Goal: Information Seeking & Learning: Learn about a topic

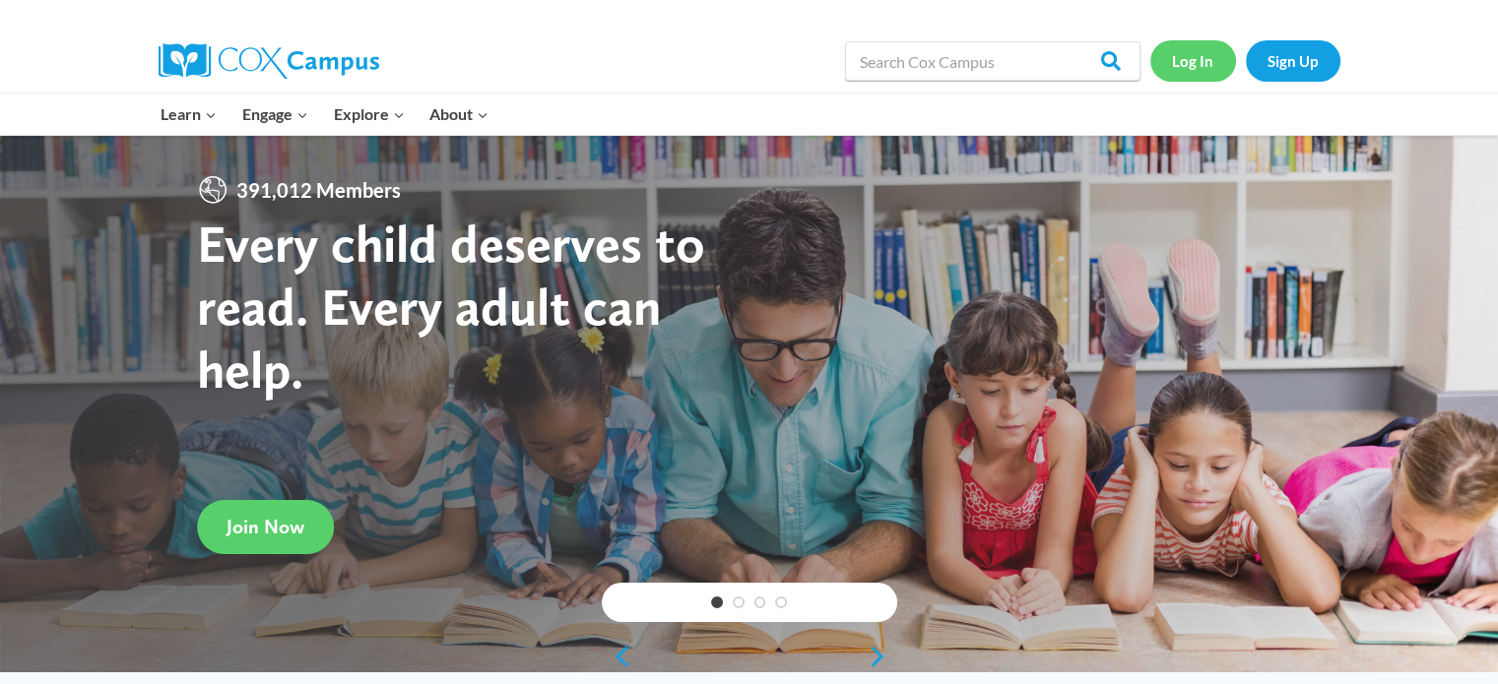
click at [1201, 72] on link "Log In" at bounding box center [1193, 60] width 86 height 40
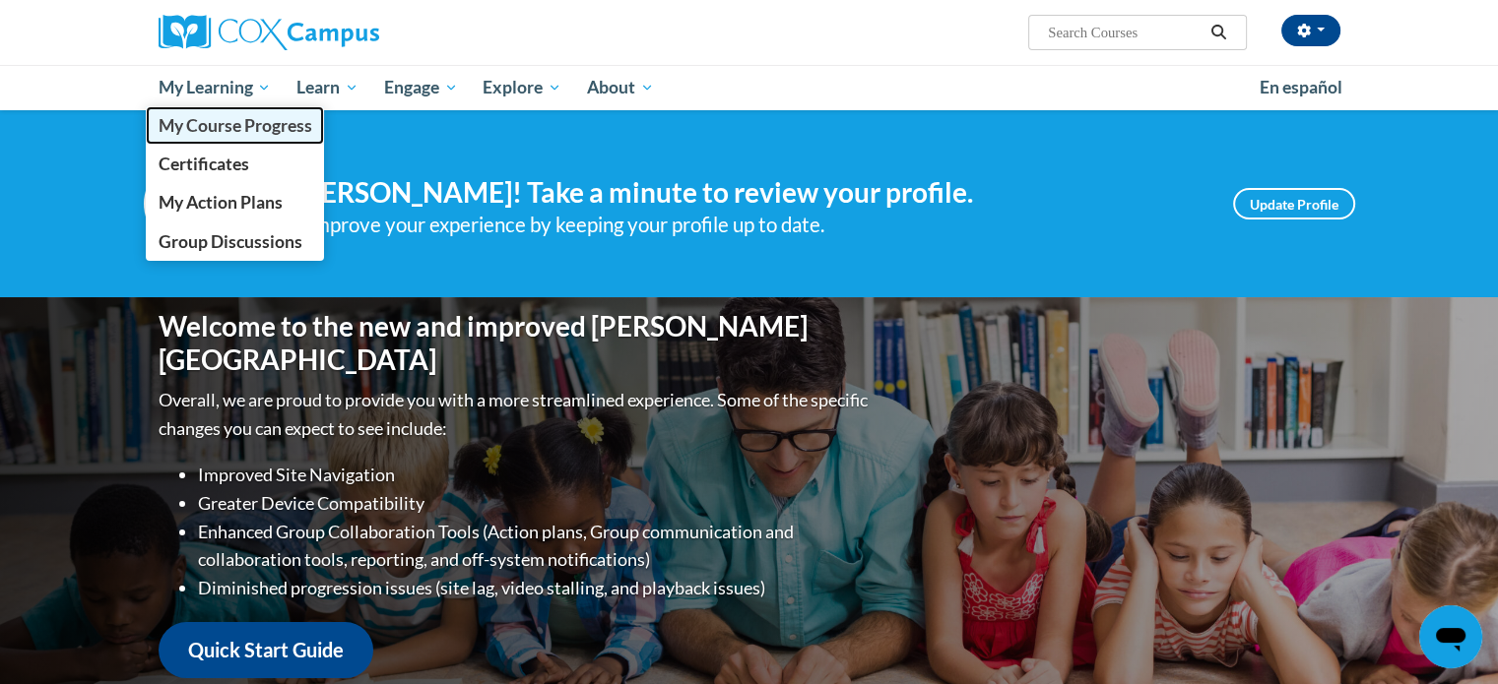
click at [255, 139] on link "My Course Progress" at bounding box center [235, 125] width 179 height 38
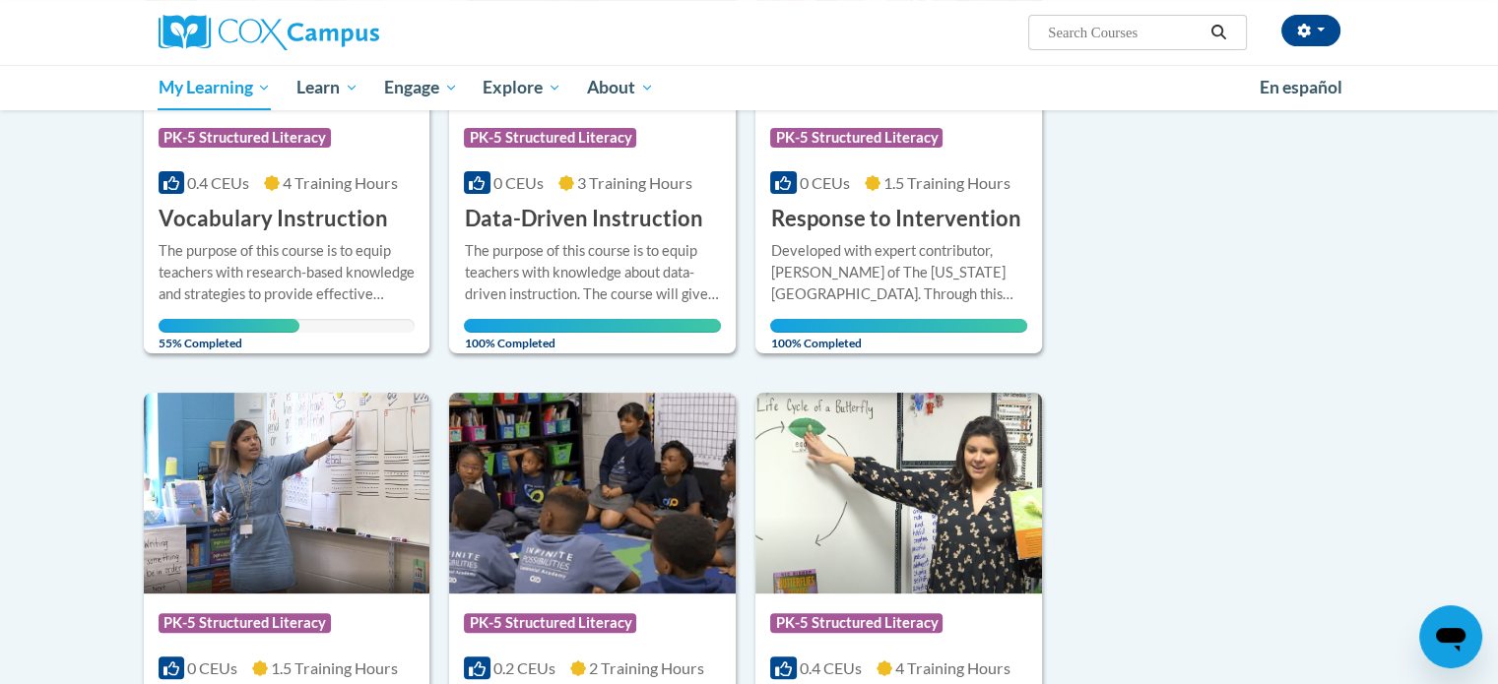
scroll to position [461, 0]
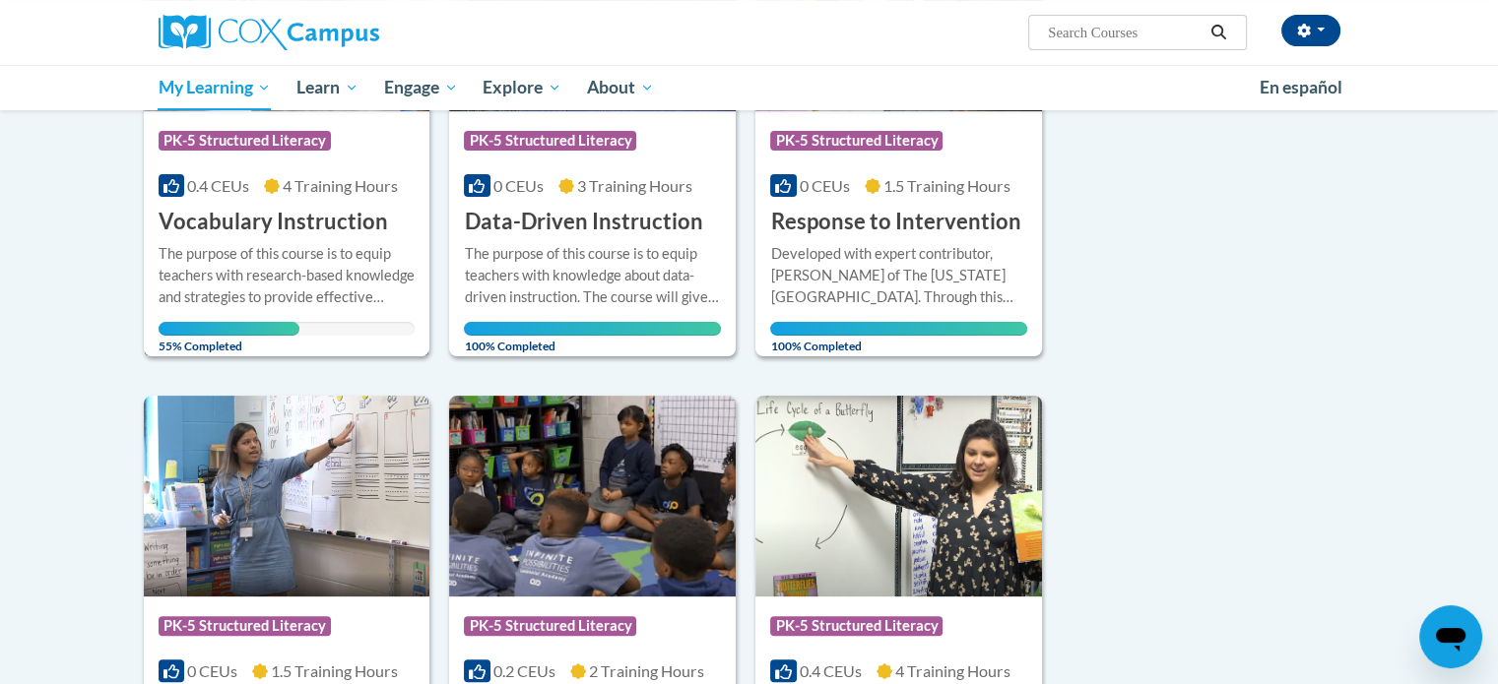
click at [225, 314] on div "The purpose of this course is to equip teachers with research-based knowledge a…" at bounding box center [287, 290] width 257 height 94
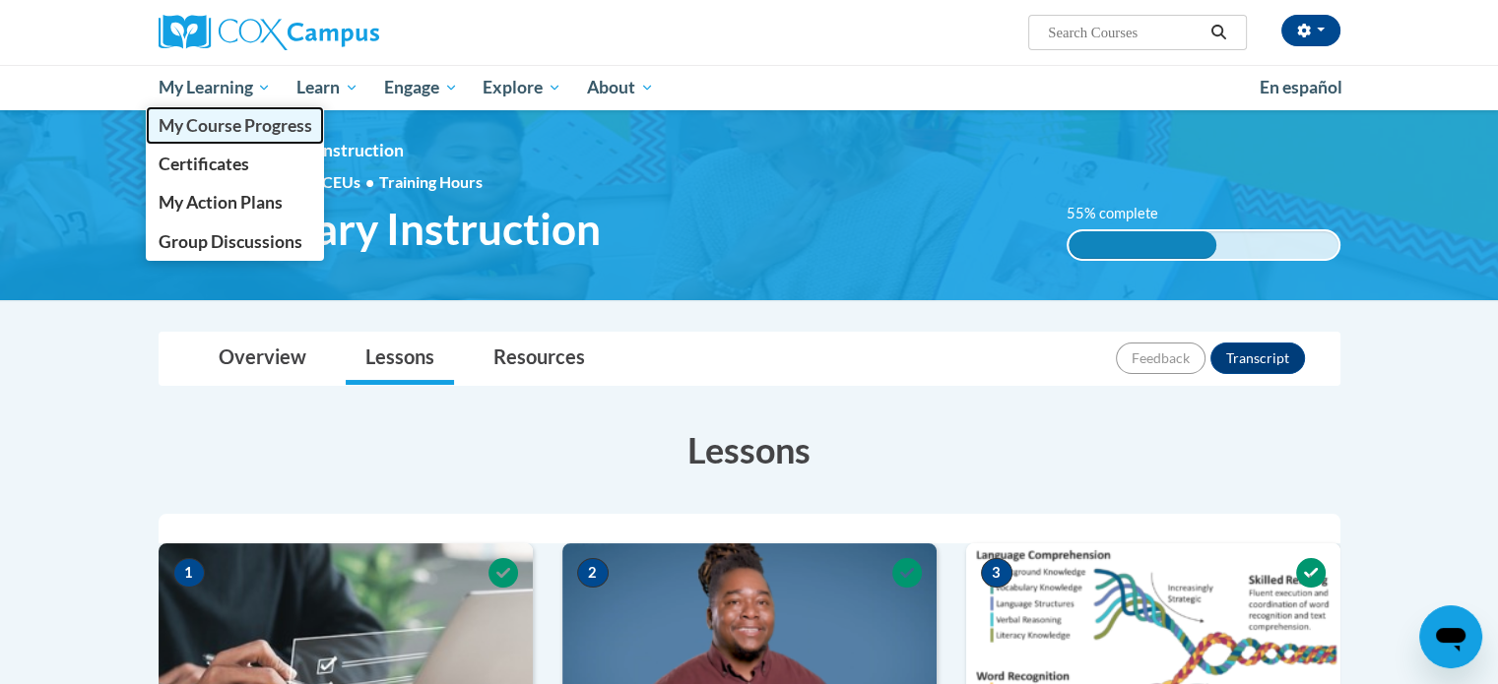
click at [243, 120] on span "My Course Progress" at bounding box center [235, 125] width 154 height 21
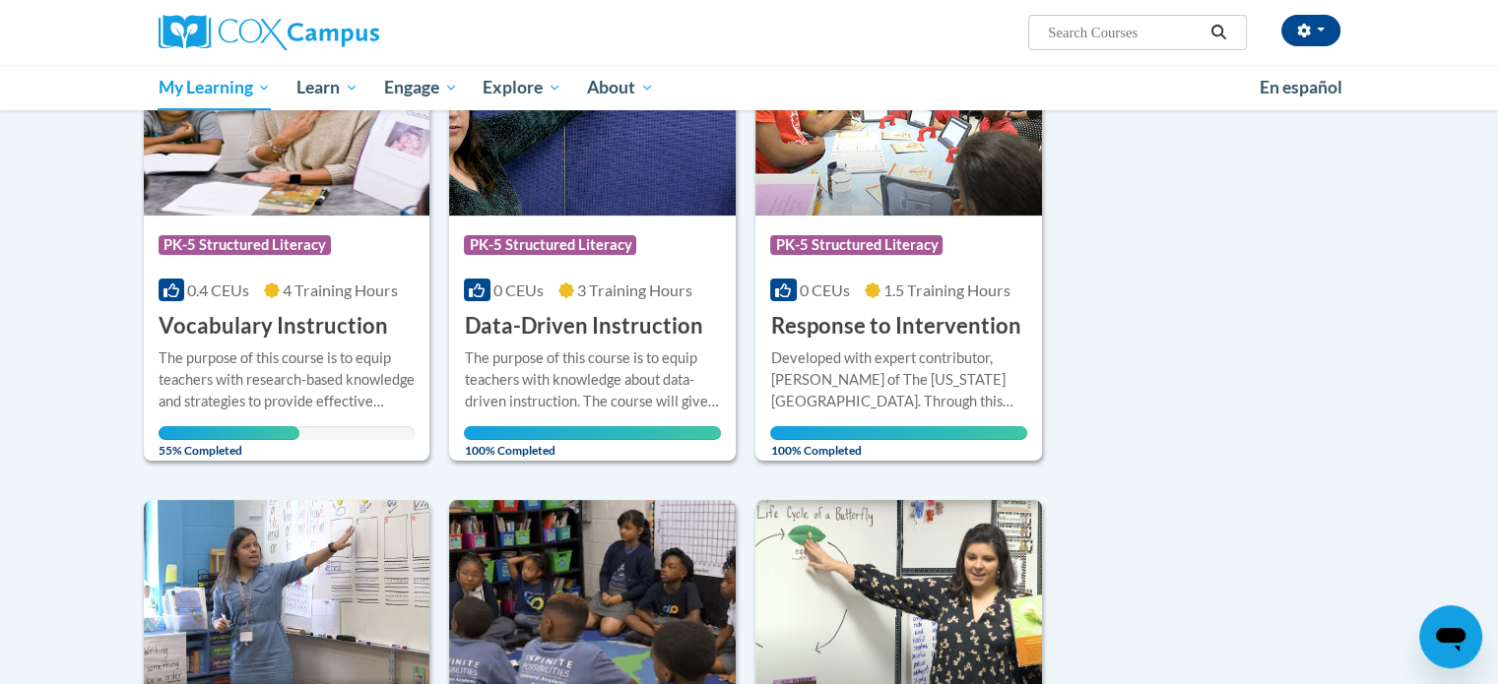
scroll to position [242, 0]
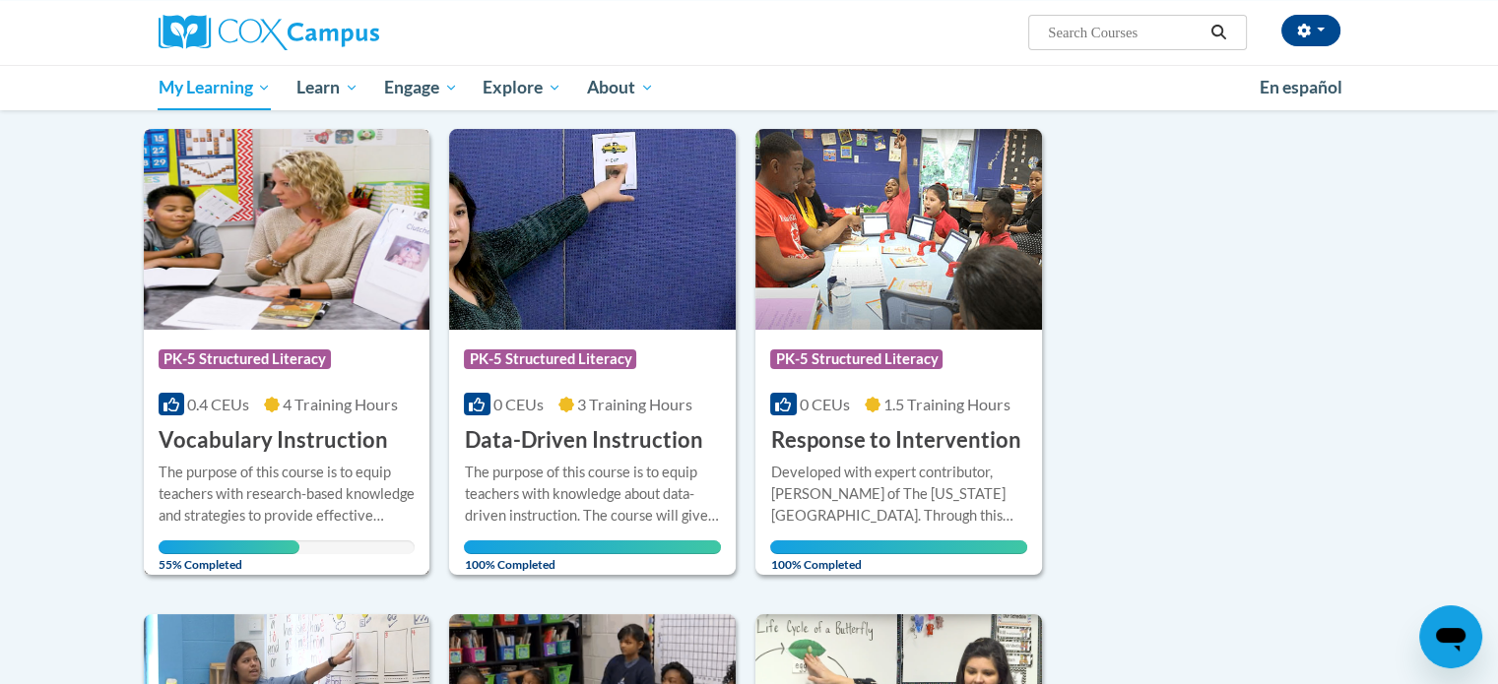
click at [339, 243] on img at bounding box center [287, 229] width 287 height 201
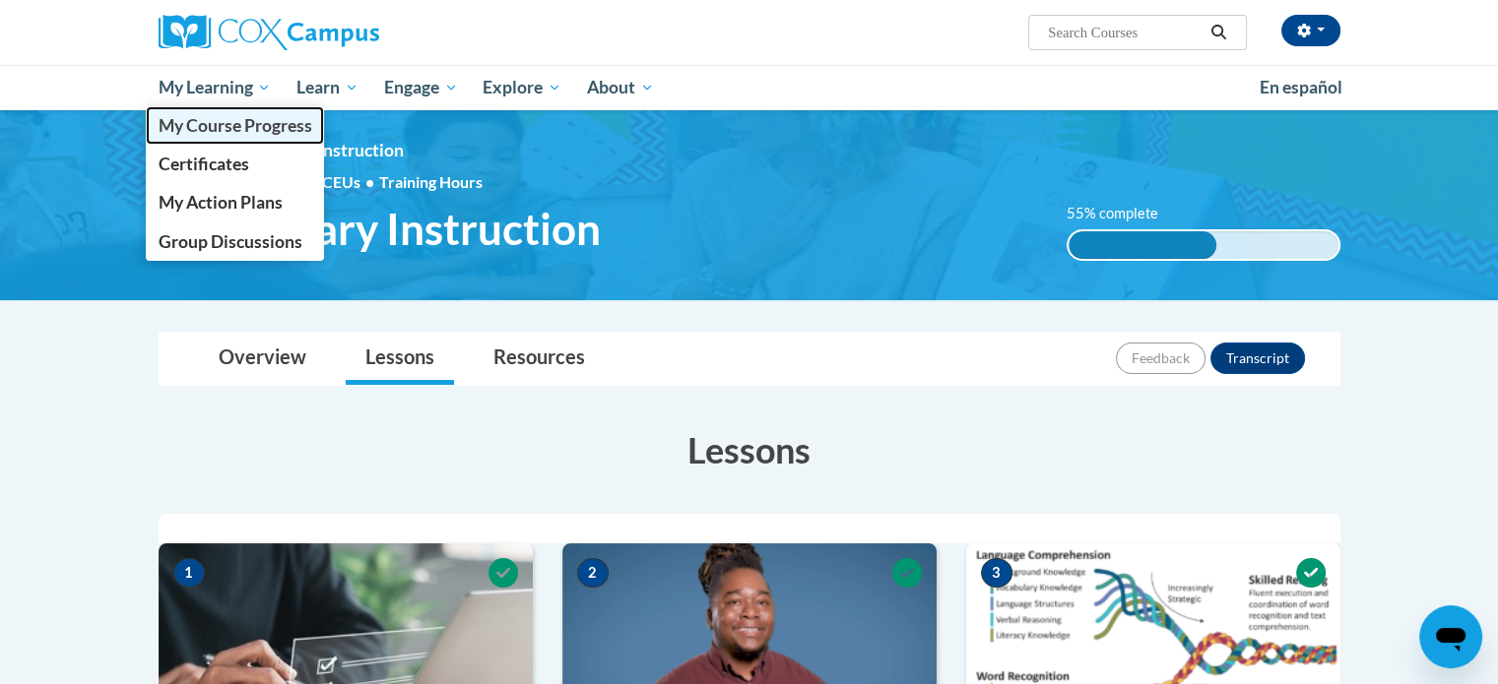
click at [221, 115] on span "My Course Progress" at bounding box center [235, 125] width 154 height 21
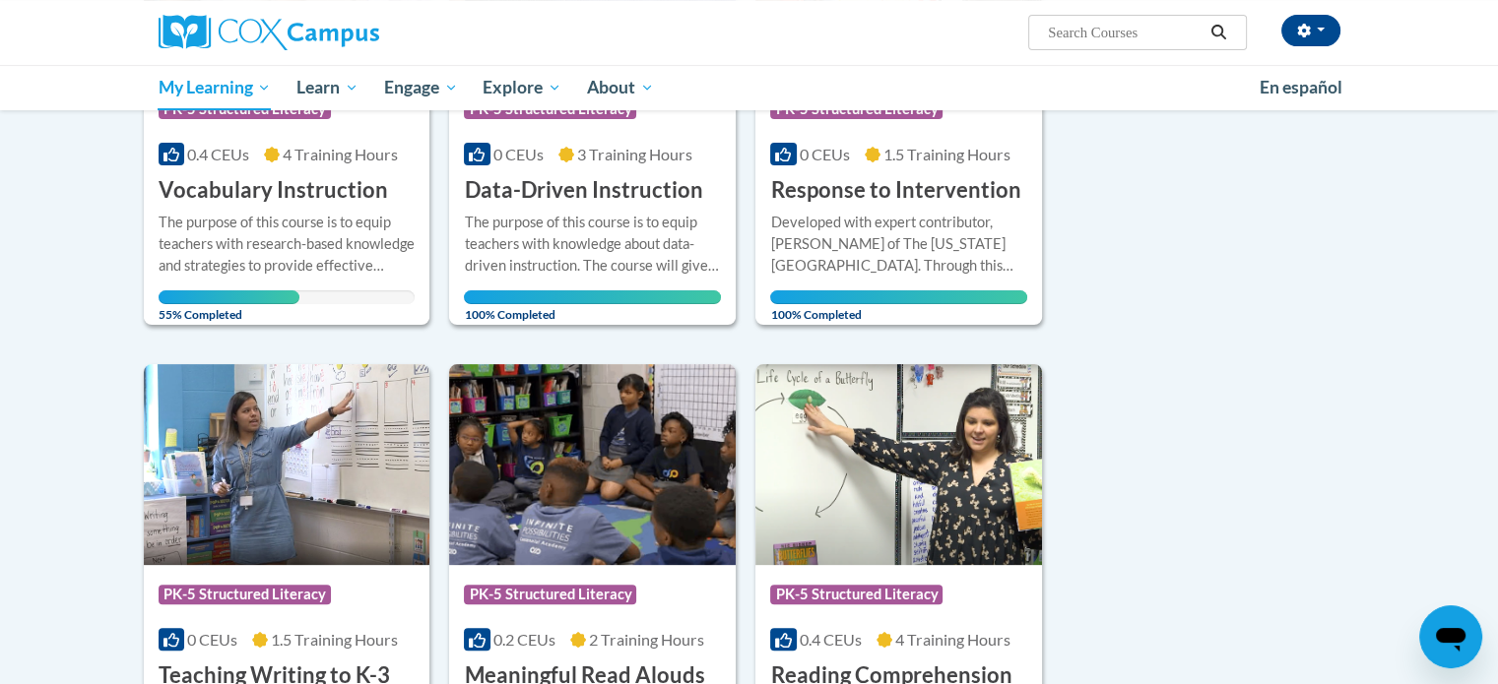
scroll to position [488, 0]
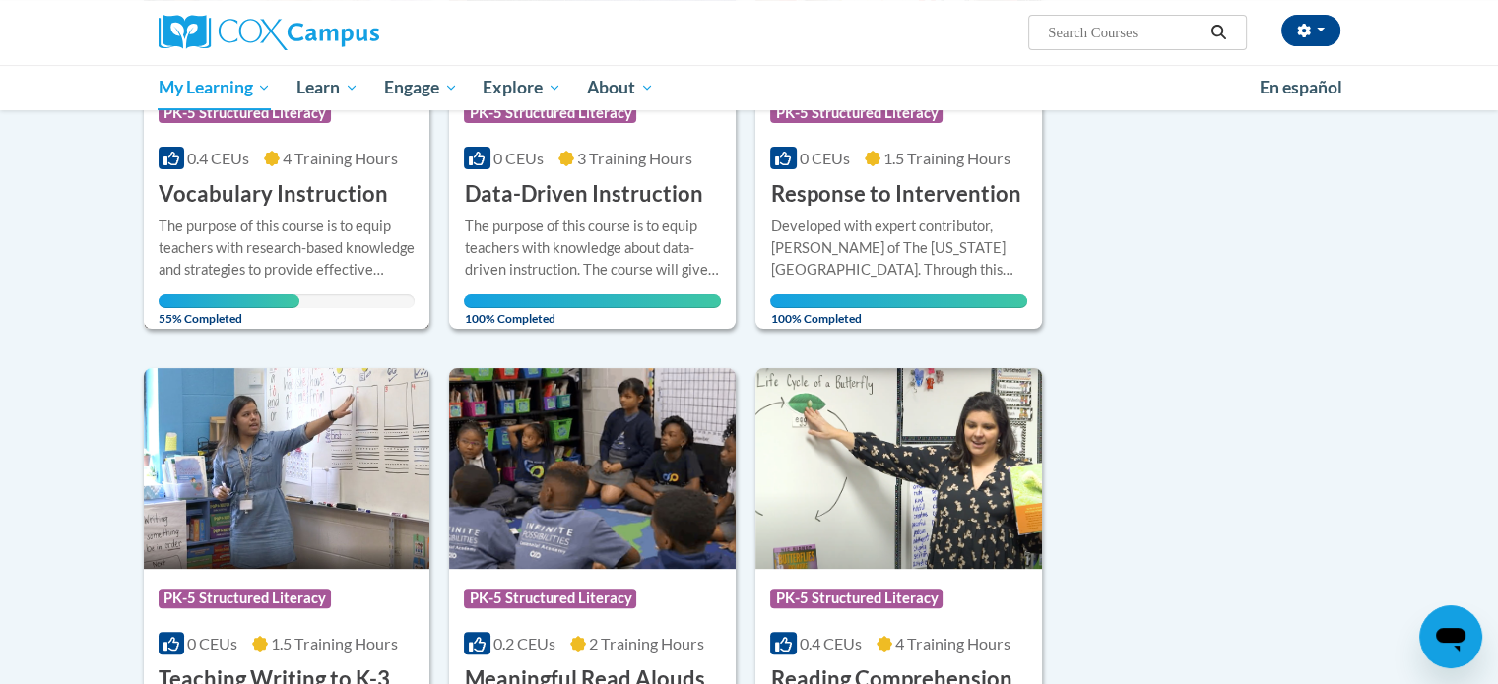
click at [280, 201] on h3 "Vocabulary Instruction" at bounding box center [273, 194] width 229 height 31
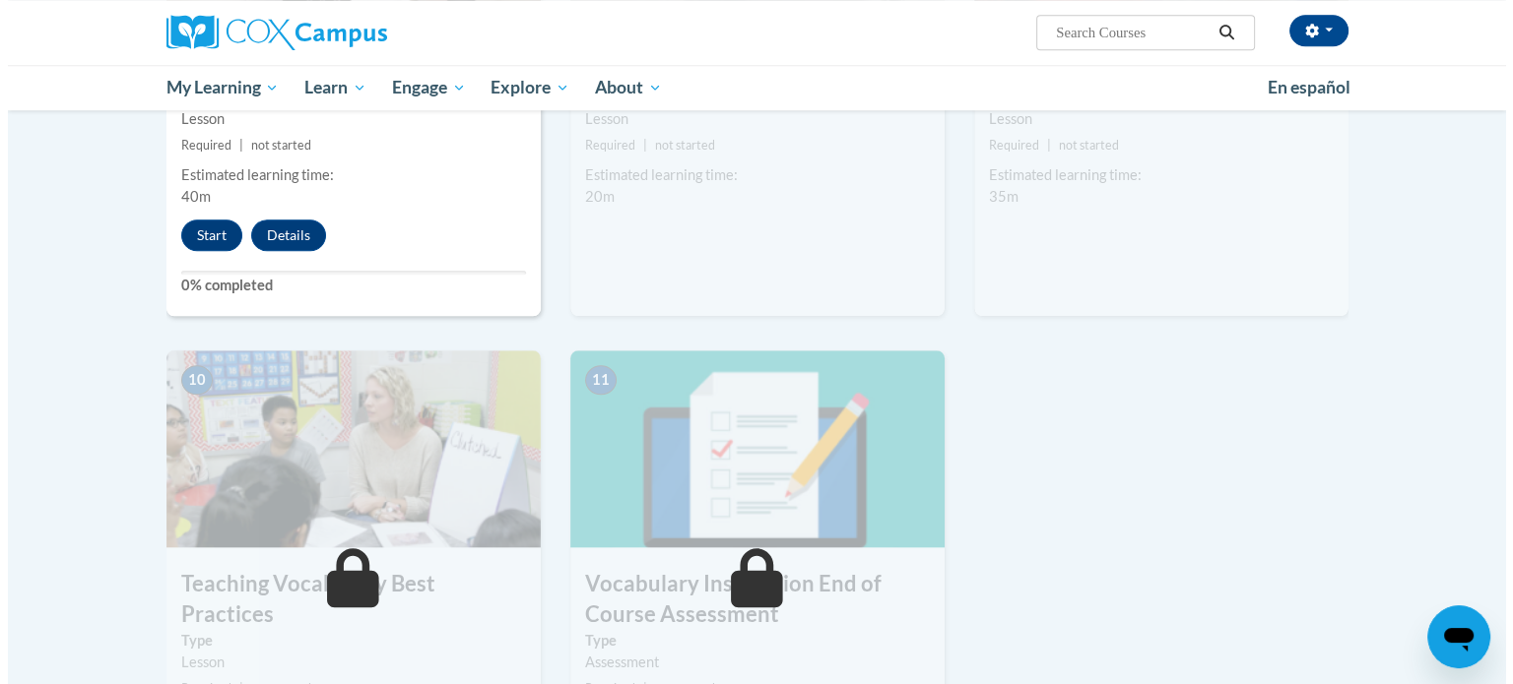
scroll to position [1823, 0]
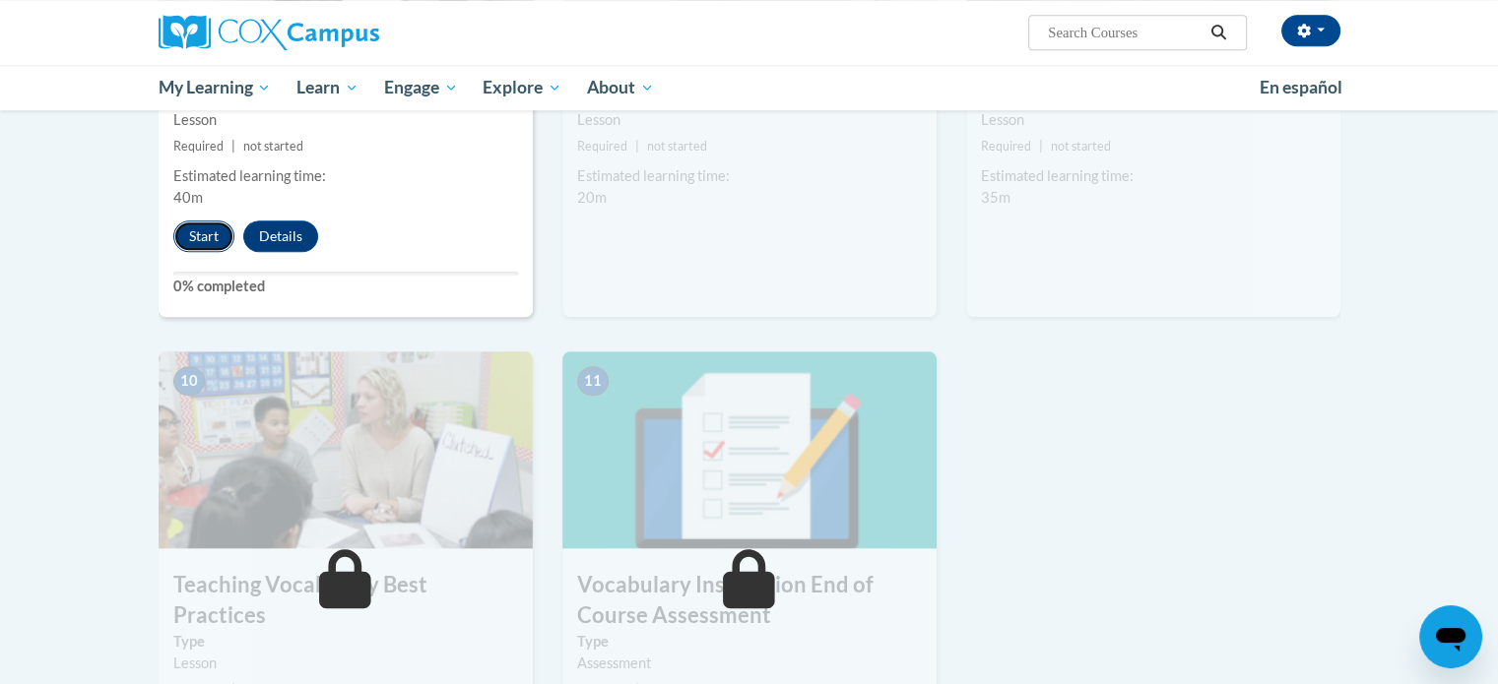
click at [189, 234] on button "Start" at bounding box center [203, 237] width 61 height 32
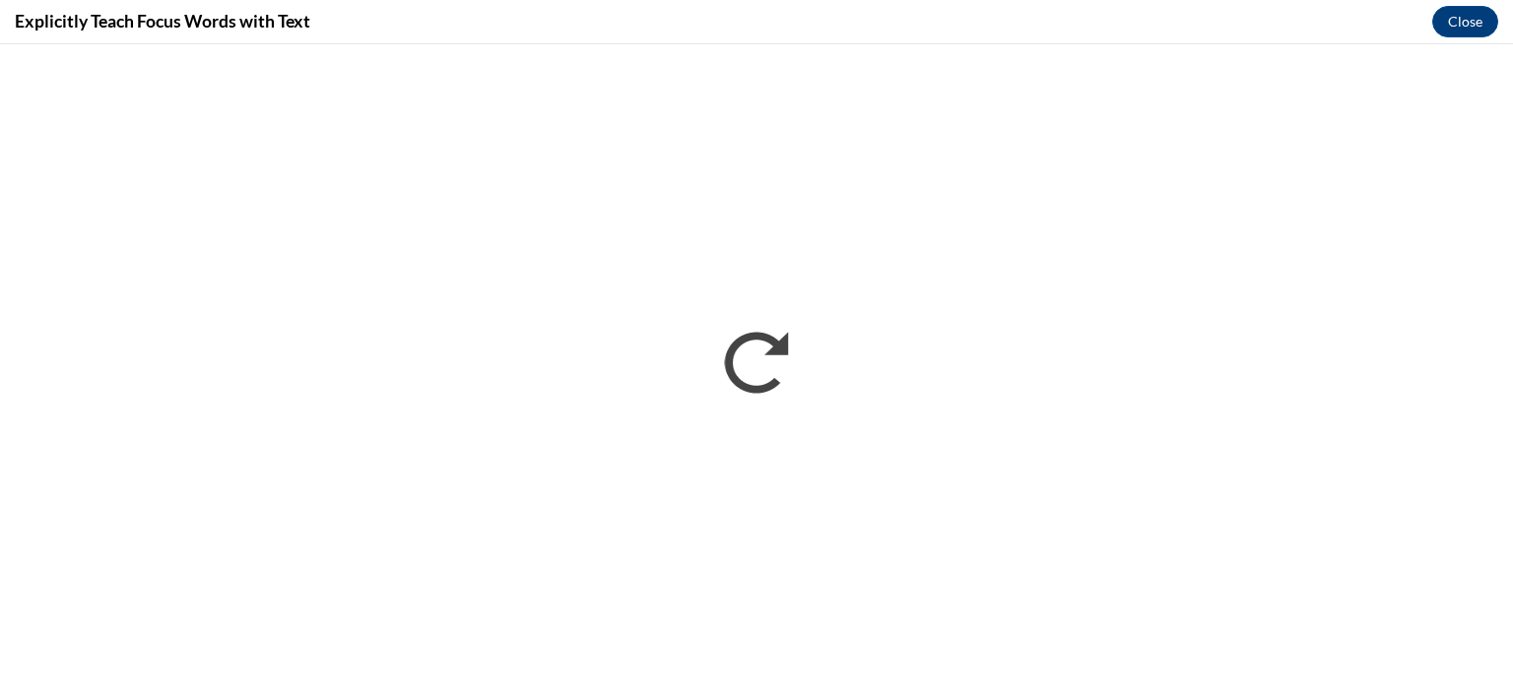
scroll to position [0, 0]
